Goal: Information Seeking & Learning: Learn about a topic

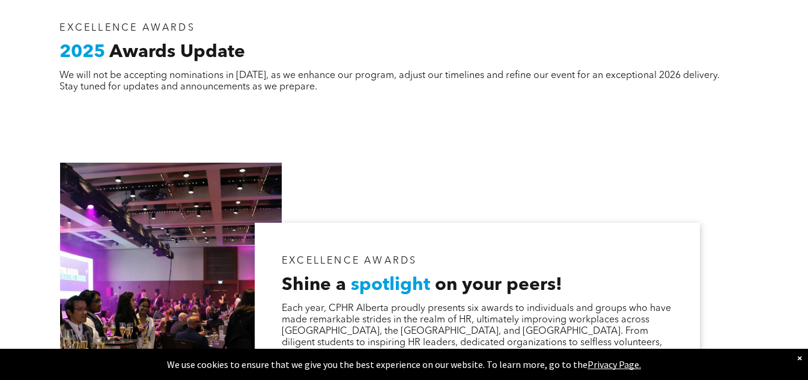
scroll to position [1164, 0]
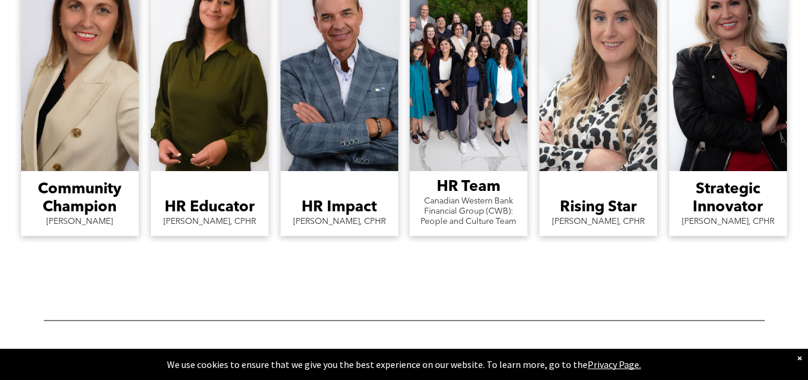
click at [608, 196] on span "Rising Star [PERSON_NAME], CPHR Button" at bounding box center [598, 203] width 118 height 65
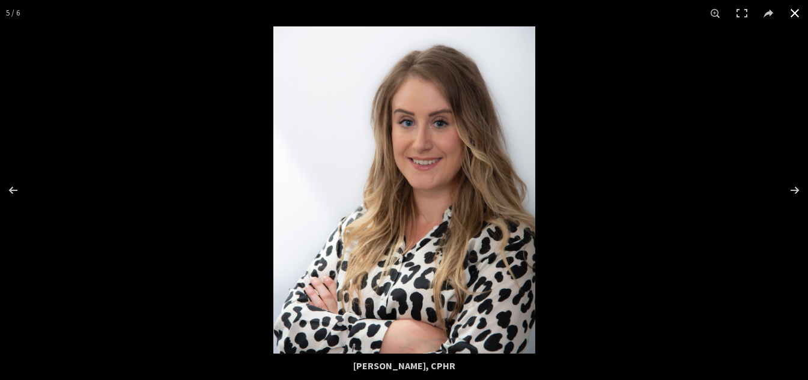
click at [787, 19] on button at bounding box center [794, 13] width 26 height 26
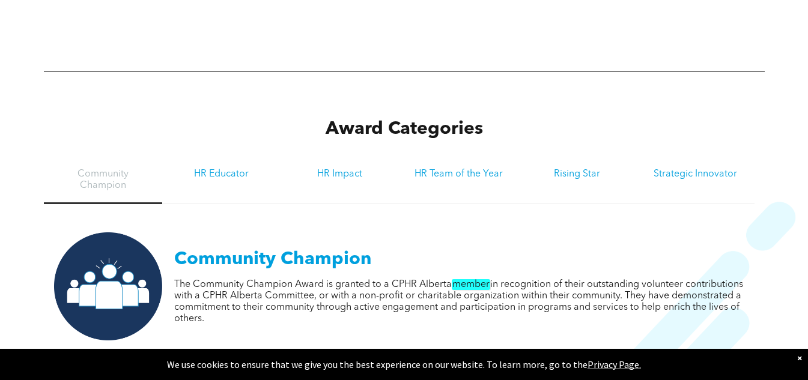
scroll to position [1524, 0]
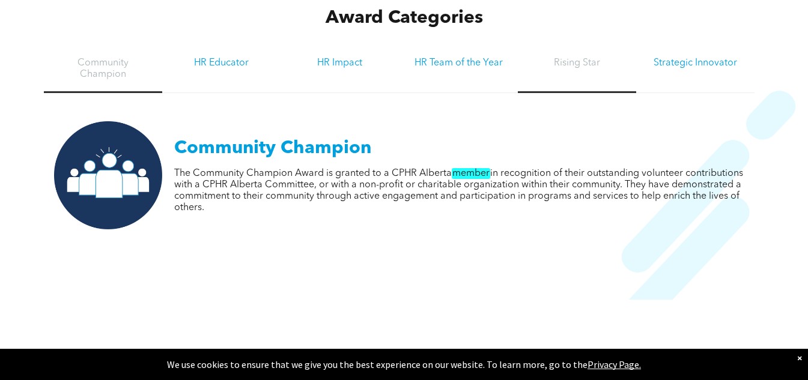
click at [575, 61] on h3 "Rising Star" at bounding box center [577, 63] width 97 height 11
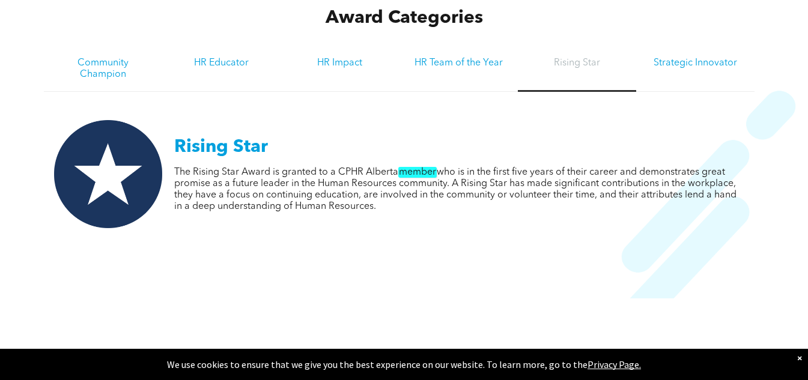
drag, startPoint x: 177, startPoint y: 169, endPoint x: 327, endPoint y: 176, distance: 150.9
click at [327, 176] on div at bounding box center [404, 262] width 760 height 228
click at [213, 176] on div at bounding box center [404, 262] width 760 height 228
drag, startPoint x: 350, startPoint y: 170, endPoint x: 476, endPoint y: 169, distance: 126.1
click at [469, 169] on div at bounding box center [404, 262] width 760 height 228
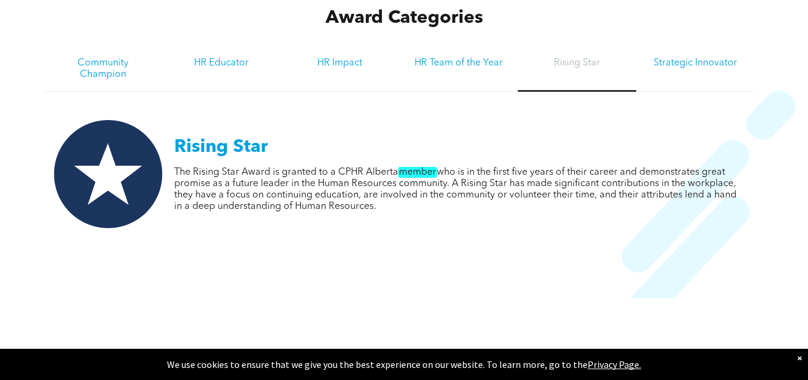
drag, startPoint x: 601, startPoint y: 187, endPoint x: 705, endPoint y: 182, distance: 103.4
click at [705, 182] on div at bounding box center [404, 262] width 760 height 228
drag, startPoint x: 454, startPoint y: 204, endPoint x: 420, endPoint y: 196, distance: 35.1
click at [640, 231] on div at bounding box center [404, 262] width 760 height 228
drag, startPoint x: 412, startPoint y: 195, endPoint x: 488, endPoint y: 198, distance: 75.8
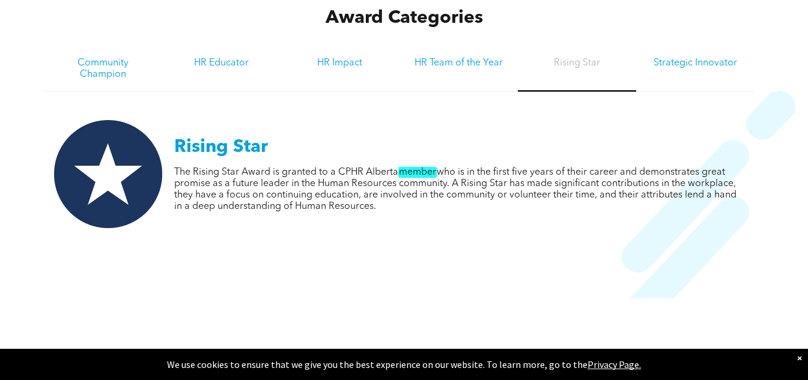
click at [487, 198] on div at bounding box center [404, 262] width 760 height 228
drag, startPoint x: 501, startPoint y: 0, endPoint x: 709, endPoint y: 5, distance: 208.5
click at [709, 5] on div "Award Categories" at bounding box center [404, 18] width 721 height 34
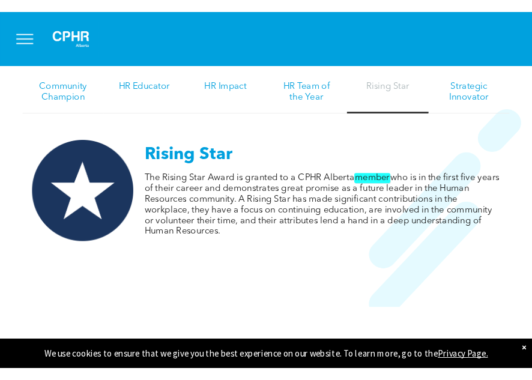
scroll to position [1528, 0]
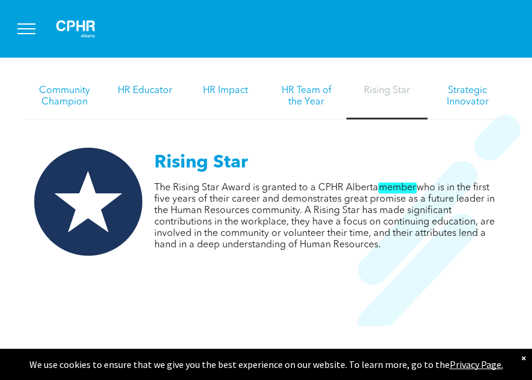
click at [368, 184] on p "The Rising Star Award is granted to a CPHR Alberta member who is in the first f…" at bounding box center [326, 217] width 344 height 68
drag, startPoint x: 340, startPoint y: 187, endPoint x: 368, endPoint y: 192, distance: 28.6
click at [368, 209] on div at bounding box center [266, 306] width 484 height 195
drag, startPoint x: 365, startPoint y: 193, endPoint x: 381, endPoint y: 198, distance: 16.3
click at [381, 209] on div at bounding box center [266, 306] width 484 height 195
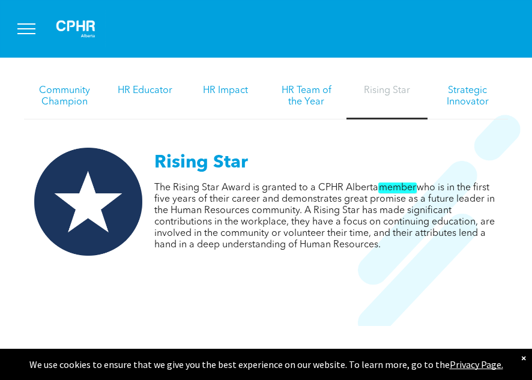
click at [413, 209] on div at bounding box center [266, 306] width 484 height 195
drag, startPoint x: 380, startPoint y: 197, endPoint x: 386, endPoint y: 207, distance: 11.8
click at [398, 209] on div at bounding box center [266, 306] width 484 height 195
drag, startPoint x: 386, startPoint y: 207, endPoint x: 395, endPoint y: 196, distance: 13.7
click at [391, 209] on div at bounding box center [266, 306] width 484 height 195
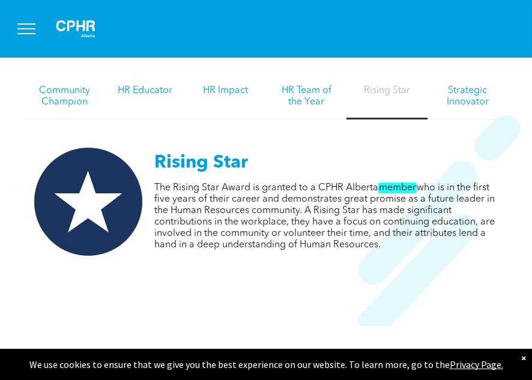
drag, startPoint x: 395, startPoint y: 141, endPoint x: 285, endPoint y: 277, distance: 175.1
click at [285, 277] on div at bounding box center [266, 306] width 484 height 195
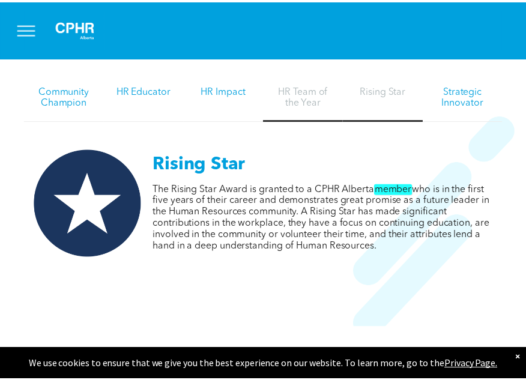
scroll to position [1527, 0]
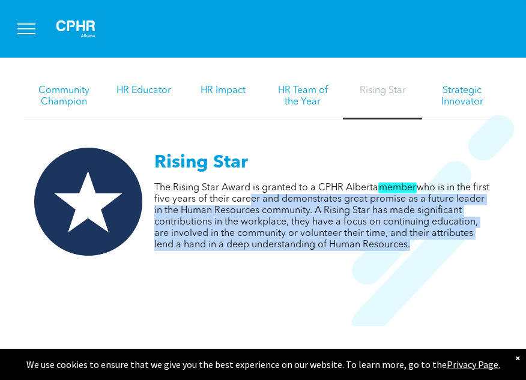
drag, startPoint x: 264, startPoint y: 178, endPoint x: 362, endPoint y: 198, distance: 99.2
click at [360, 209] on div at bounding box center [263, 306] width 478 height 195
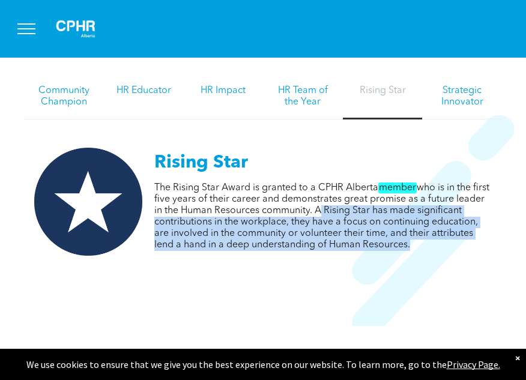
drag, startPoint x: 347, startPoint y: 184, endPoint x: 395, endPoint y: 195, distance: 49.8
click at [365, 209] on div at bounding box center [263, 306] width 478 height 195
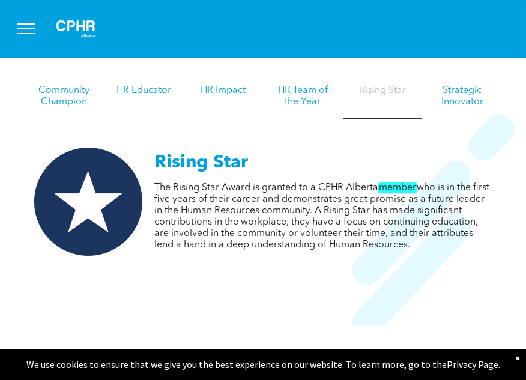
drag, startPoint x: 344, startPoint y: 187, endPoint x: 353, endPoint y: 187, distance: 9.6
click at [353, 209] on div at bounding box center [263, 306] width 478 height 195
drag, startPoint x: 351, startPoint y: 187, endPoint x: 383, endPoint y: 211, distance: 40.7
click at [386, 212] on div at bounding box center [263, 306] width 478 height 195
click at [382, 210] on div at bounding box center [263, 306] width 478 height 195
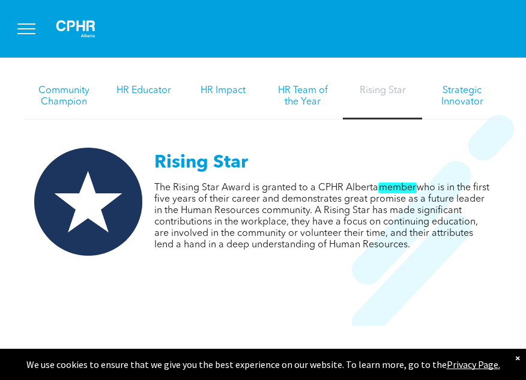
click at [380, 209] on div at bounding box center [263, 306] width 478 height 195
click at [346, 209] on div at bounding box center [263, 306] width 478 height 195
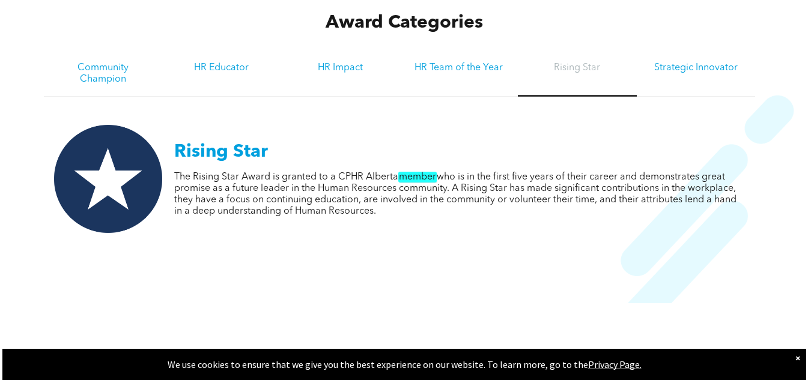
scroll to position [1520, 0]
